Goal: Task Accomplishment & Management: Manage account settings

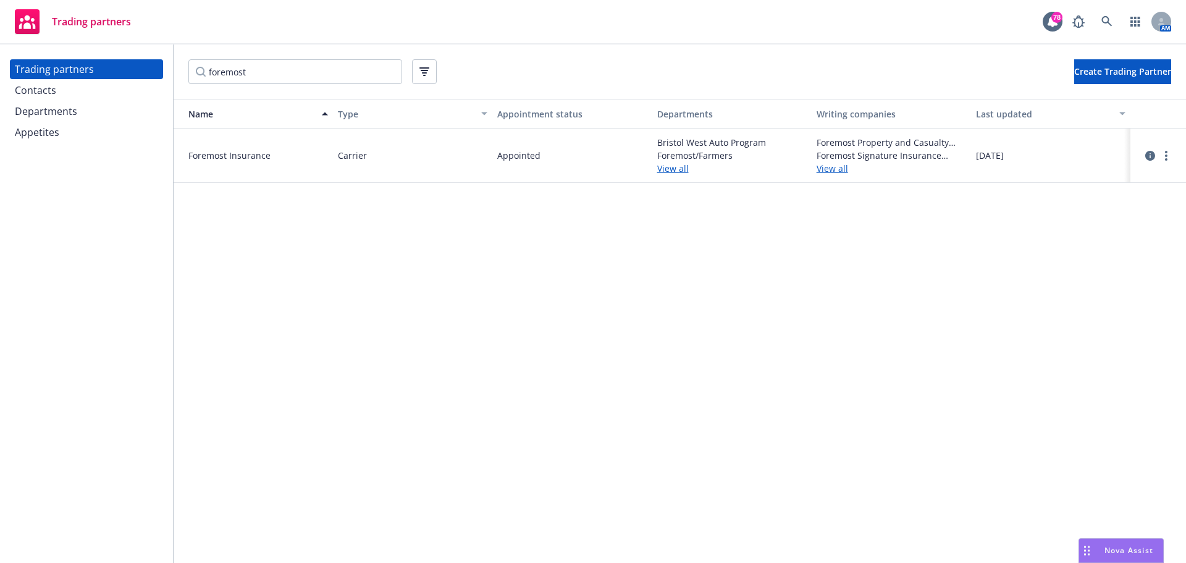
click at [74, 91] on div "Contacts" at bounding box center [86, 90] width 143 height 20
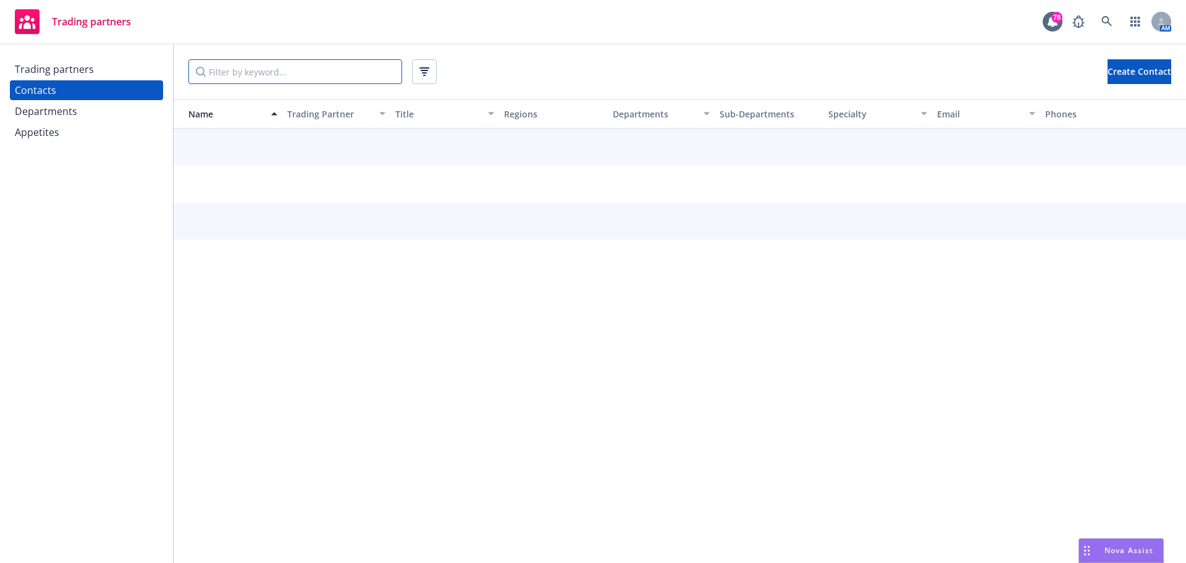
click at [245, 74] on input "Filter by keyword..." at bounding box center [295, 71] width 214 height 25
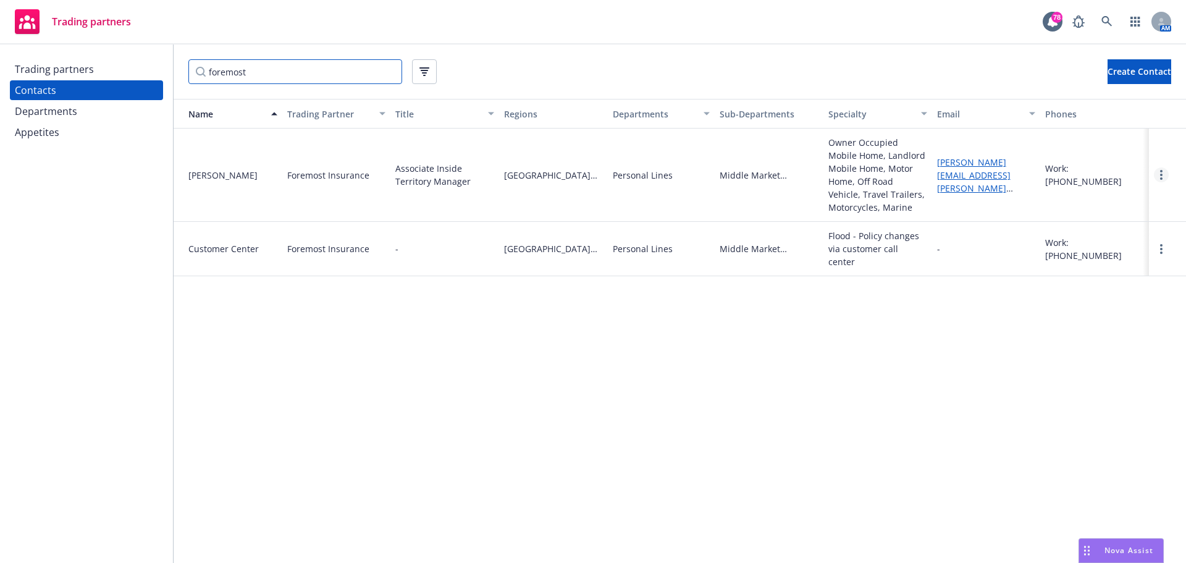
type input "foremost"
click at [1162, 173] on icon "more" at bounding box center [1161, 175] width 2 height 10
click at [1131, 195] on link "Edit" at bounding box center [1135, 200] width 66 height 25
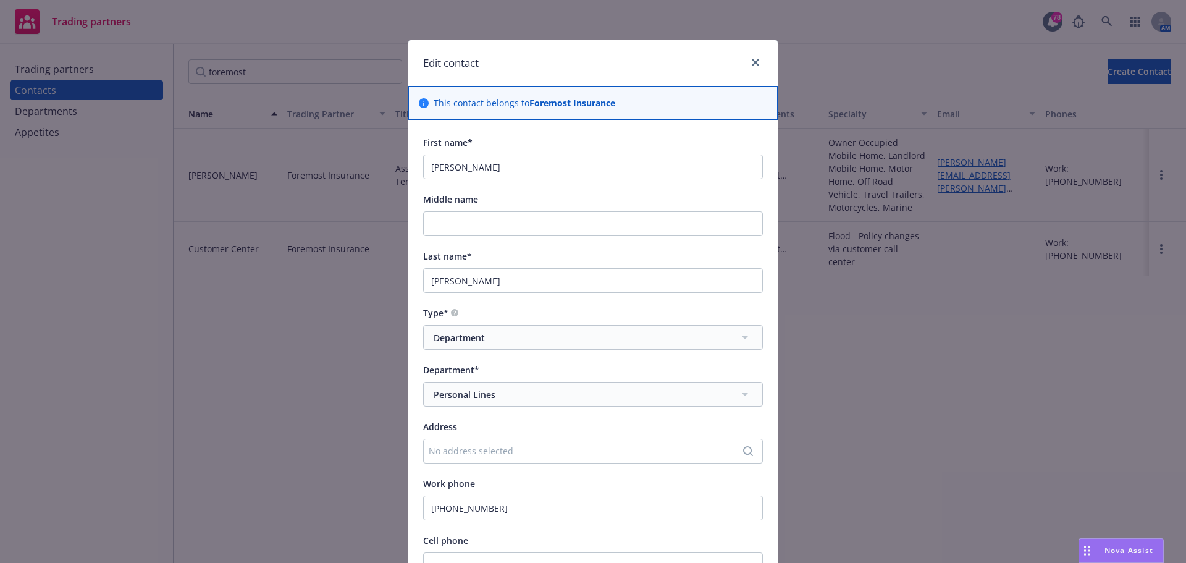
click at [503, 154] on div "First name* [PERSON_NAME]" at bounding box center [593, 157] width 340 height 44
click at [516, 169] on input "[PERSON_NAME]" at bounding box center [593, 166] width 340 height 25
drag, startPoint x: 271, startPoint y: 162, endPoint x: 177, endPoint y: 162, distance: 93.9
click at [177, 162] on div "Edit contact This contact belongs to Foremost Insurance First name* [PERSON_NAM…" at bounding box center [593, 281] width 1186 height 563
type input "D"
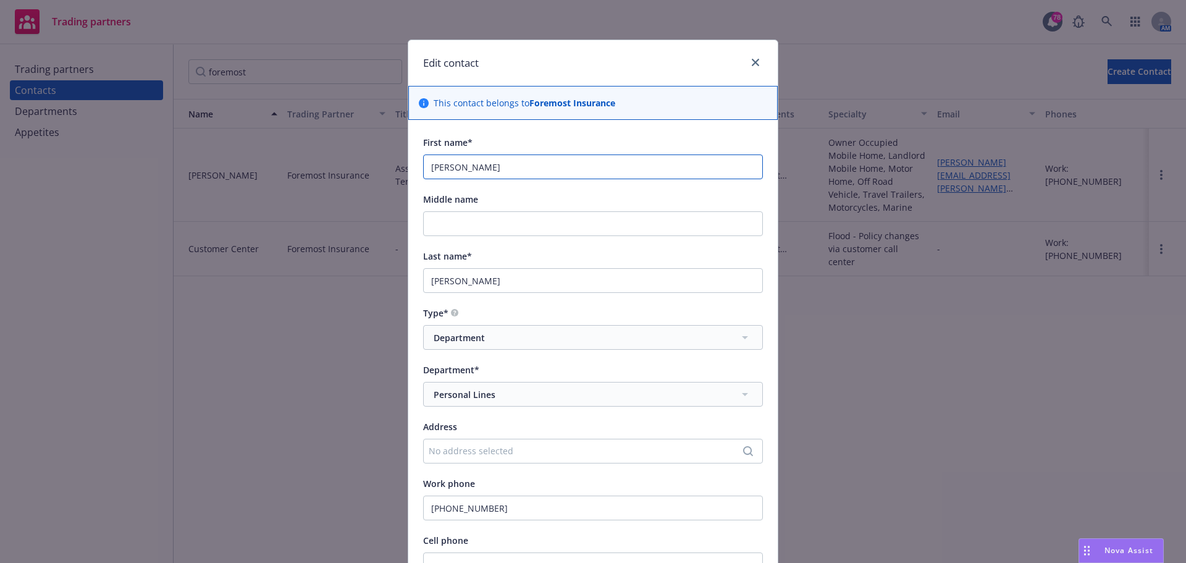
type input "[PERSON_NAME]"
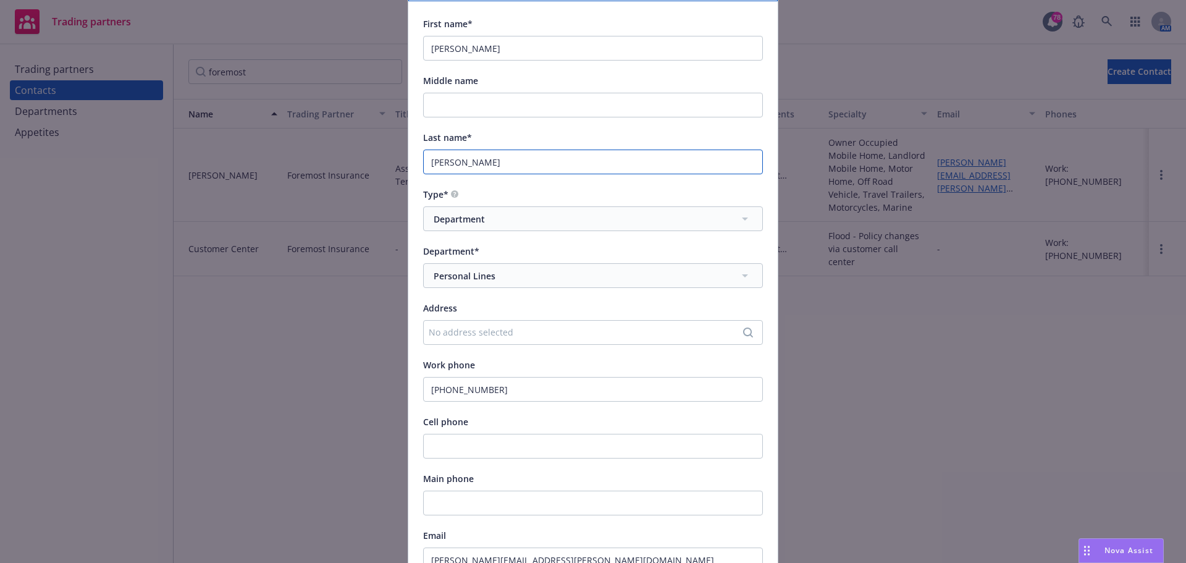
scroll to position [124, 0]
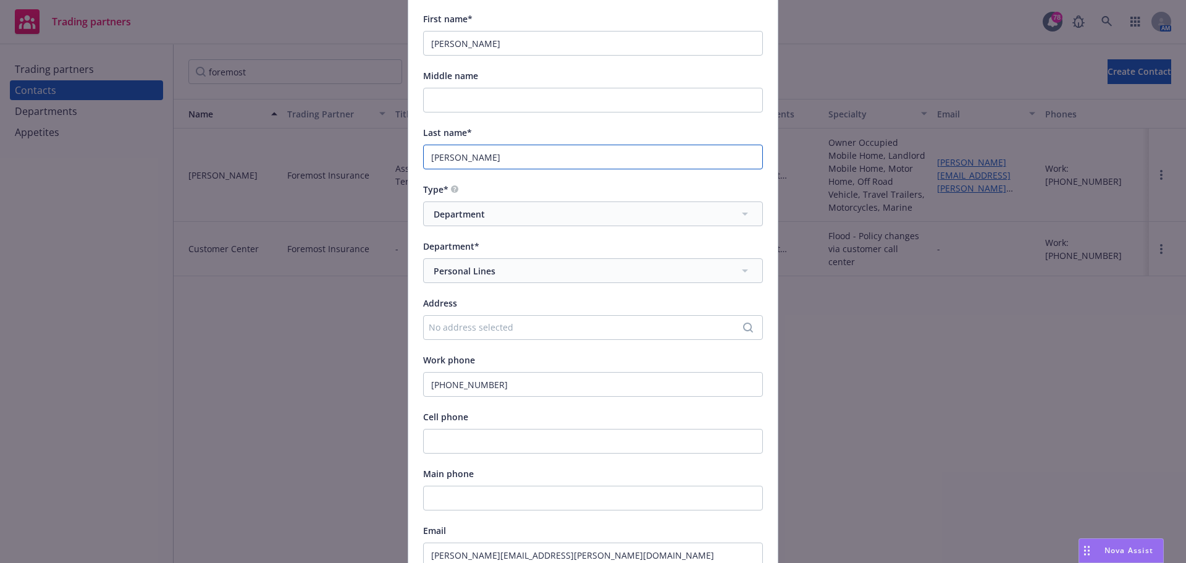
type input "[PERSON_NAME]"
click at [530, 388] on input "[PHONE_NUMBER]" at bounding box center [593, 384] width 340 height 25
drag, startPoint x: 534, startPoint y: 386, endPoint x: 326, endPoint y: 381, distance: 208.9
click at [327, 381] on div "Edit contact This contact belongs to Foremost Insurance First name* [PERSON_NAM…" at bounding box center [593, 281] width 1186 height 563
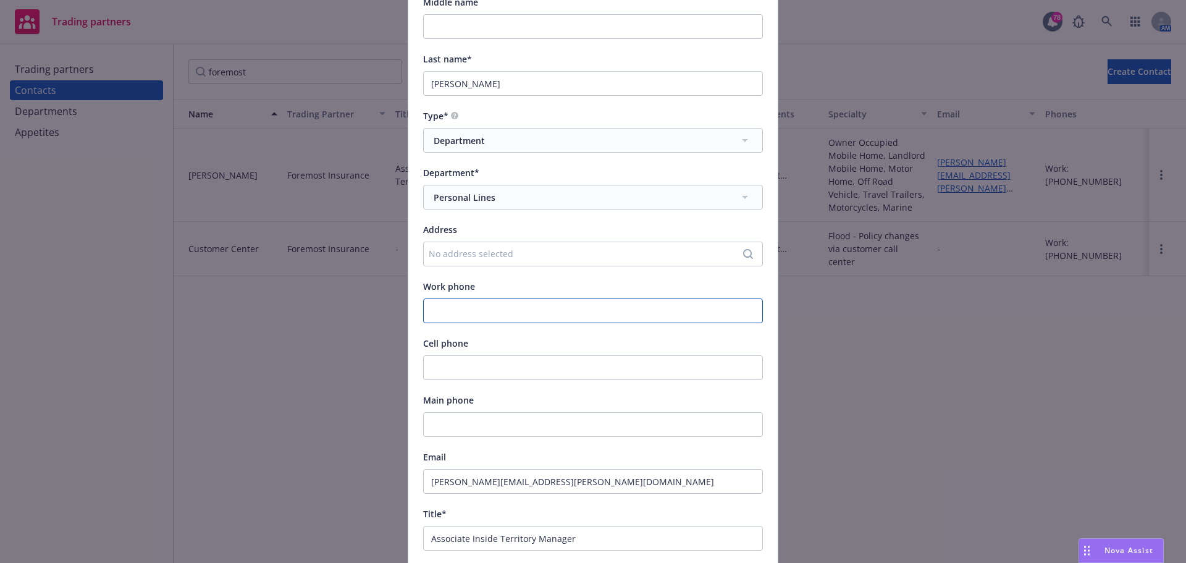
scroll to position [371, 0]
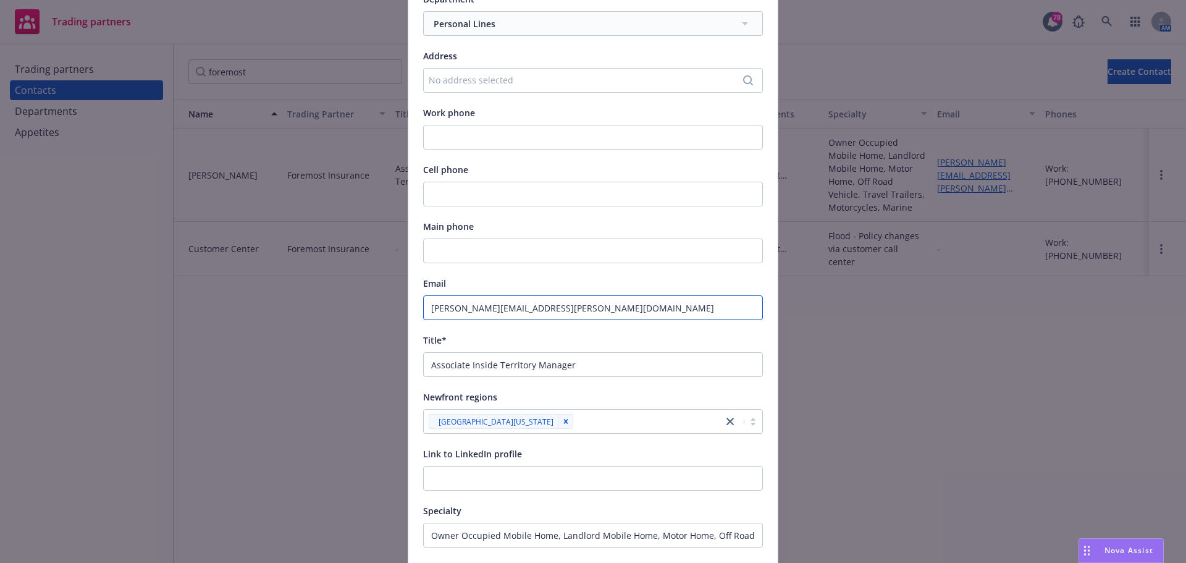
drag, startPoint x: 478, startPoint y: 310, endPoint x: 382, endPoint y: 310, distance: 95.8
click at [382, 310] on div "Edit contact This contact belongs to Foremost Insurance First name* [PERSON_NAM…" at bounding box center [593, 281] width 1186 height 563
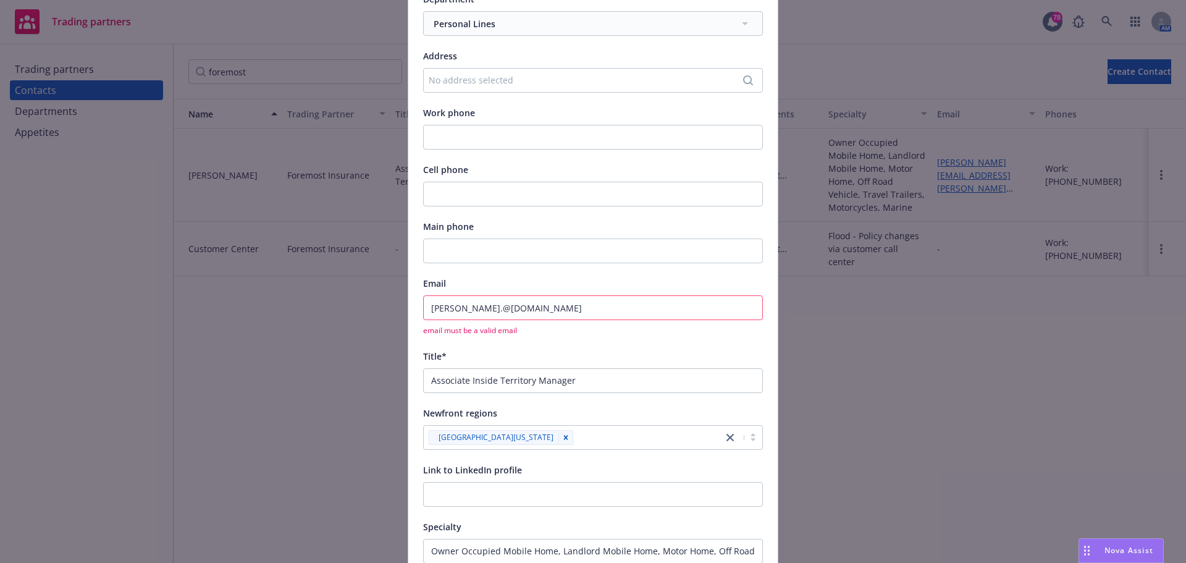
click at [450, 310] on input "[PERSON_NAME].@[DOMAIN_NAME]" at bounding box center [593, 307] width 340 height 25
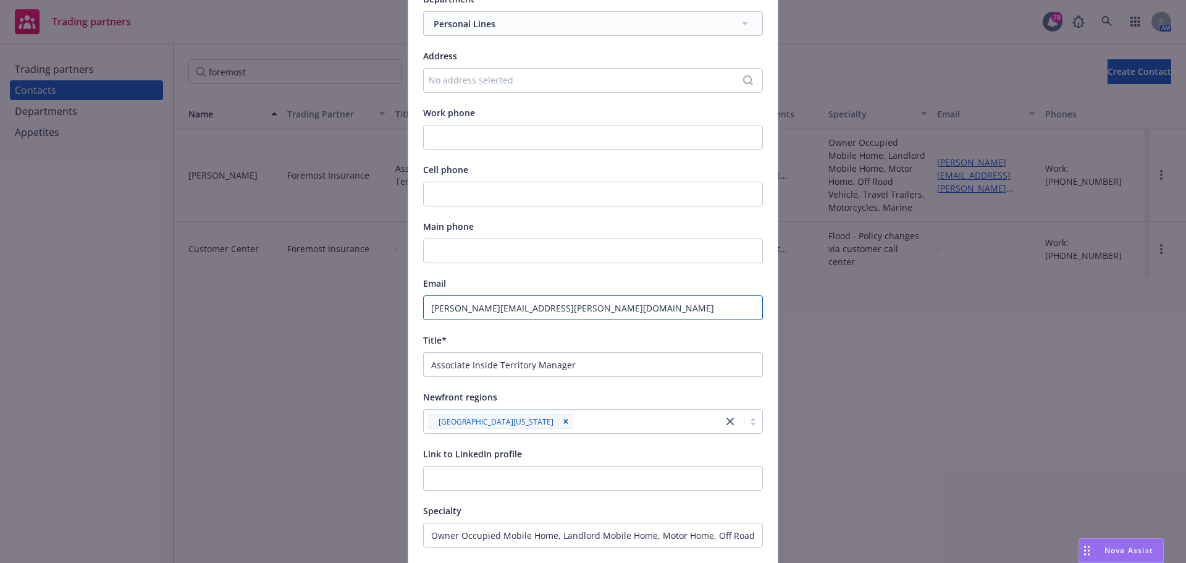
type input "[PERSON_NAME][EMAIL_ADDRESS][PERSON_NAME][DOMAIN_NAME]"
click at [496, 372] on input "Associate Inside Territory Manager" at bounding box center [593, 364] width 340 height 25
drag, startPoint x: 493, startPoint y: 365, endPoint x: 335, endPoint y: 365, distance: 158.2
click at [335, 365] on div "Edit contact This contact belongs to Foremost Insurance First name* [PERSON_NAM…" at bounding box center [593, 281] width 1186 height 563
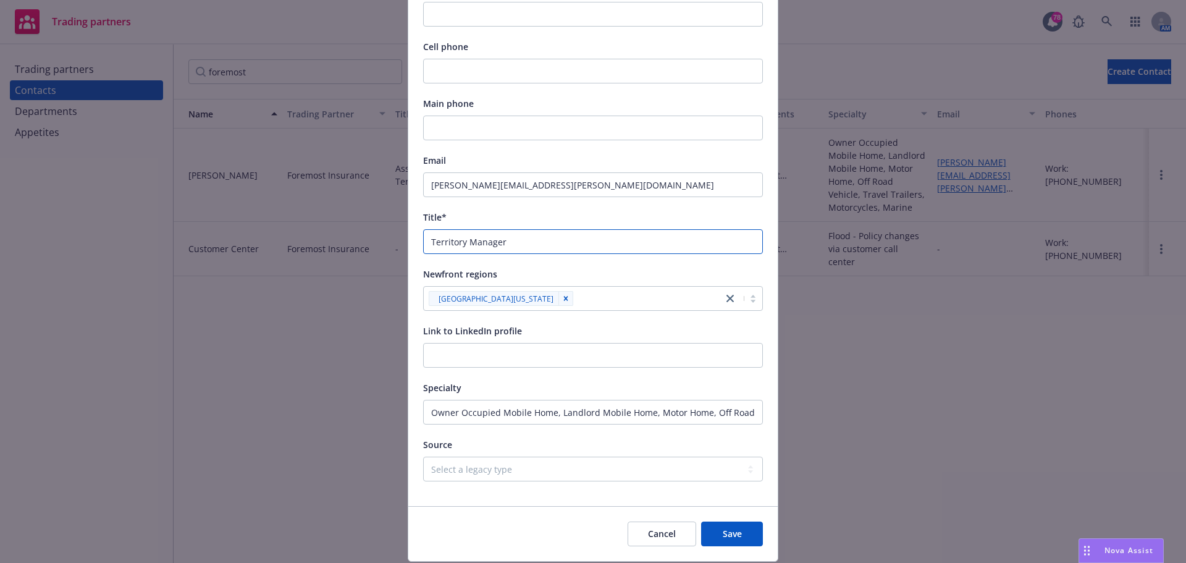
scroll to position [532, 0]
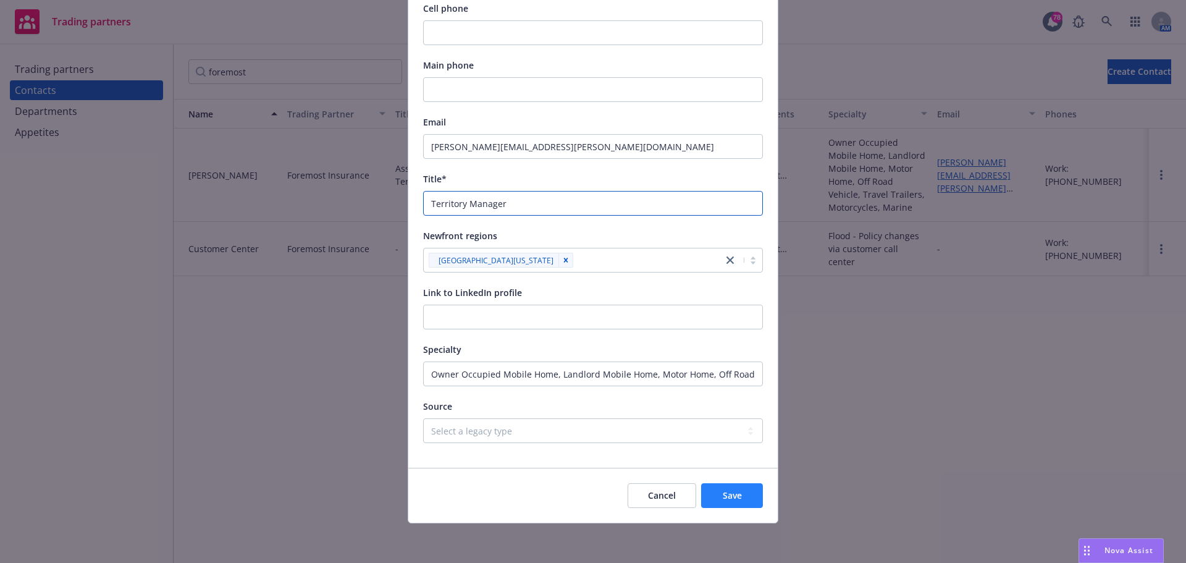
type input "Territory Manager"
click at [723, 491] on span "Save" at bounding box center [732, 495] width 19 height 12
